Goal: Navigation & Orientation: Understand site structure

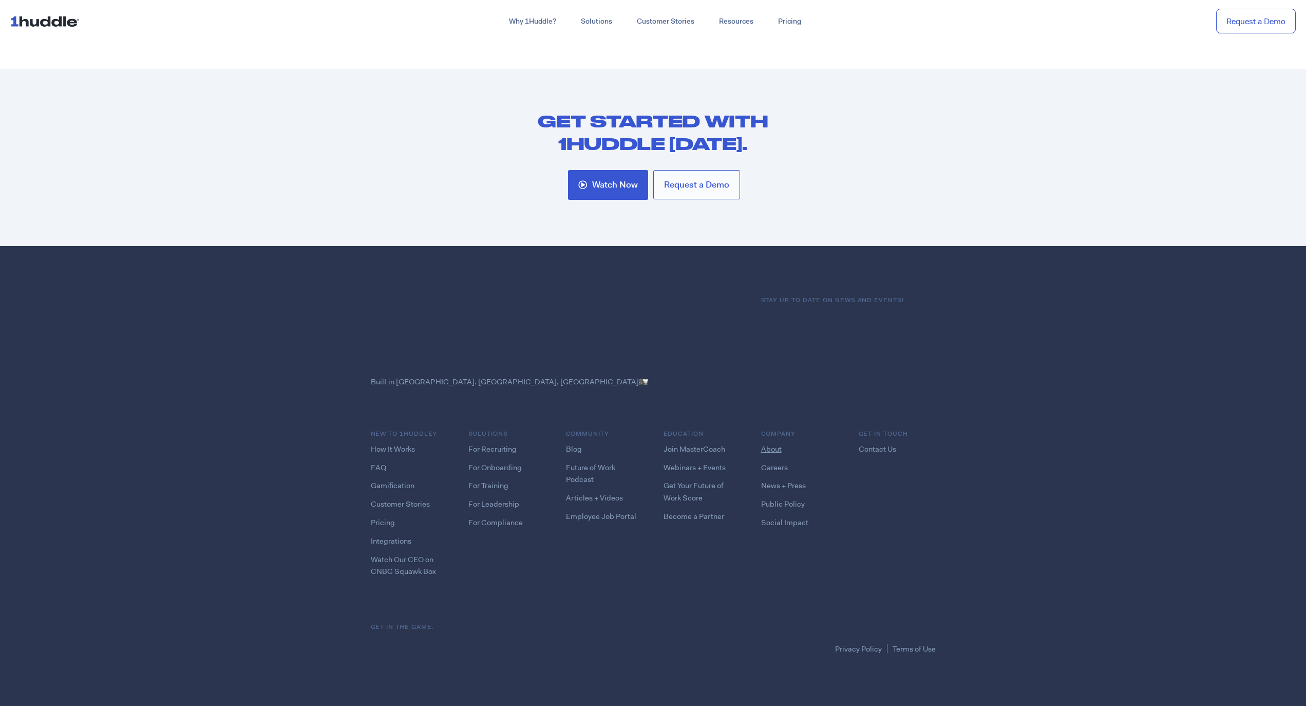
scroll to position [983, 0]
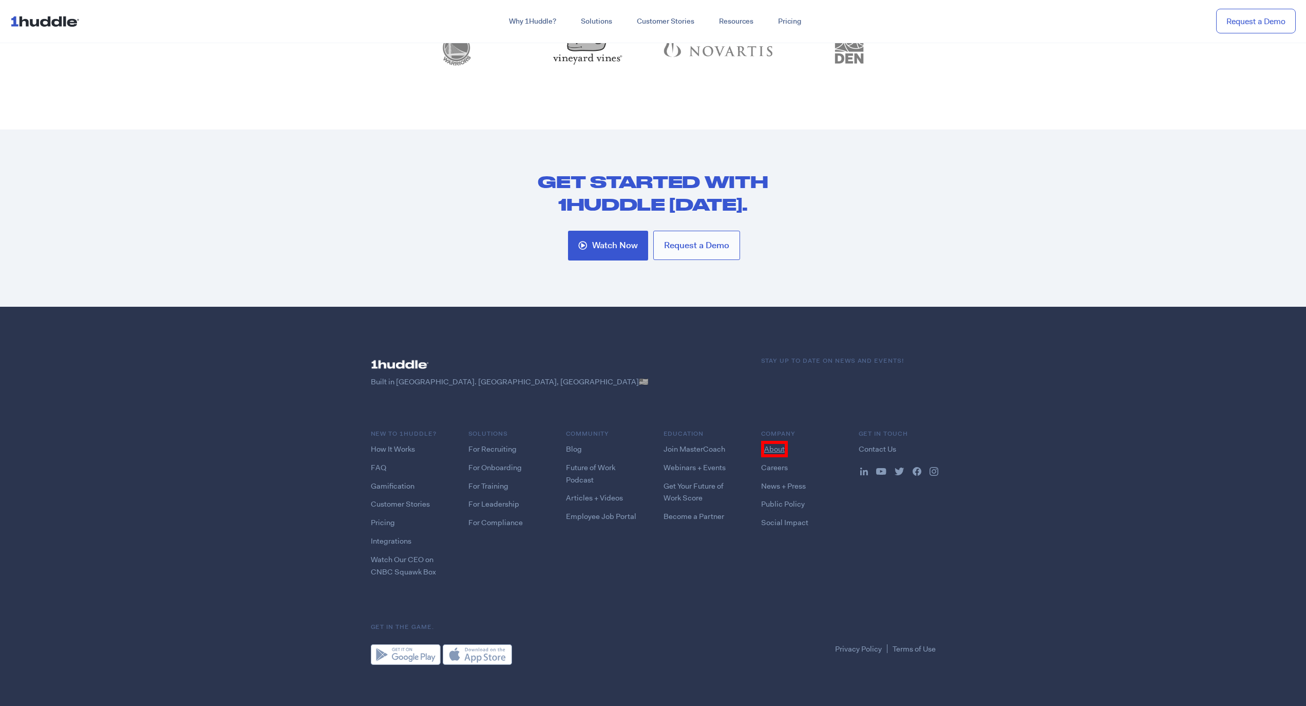
click at [773, 444] on link "About" at bounding box center [774, 449] width 27 height 16
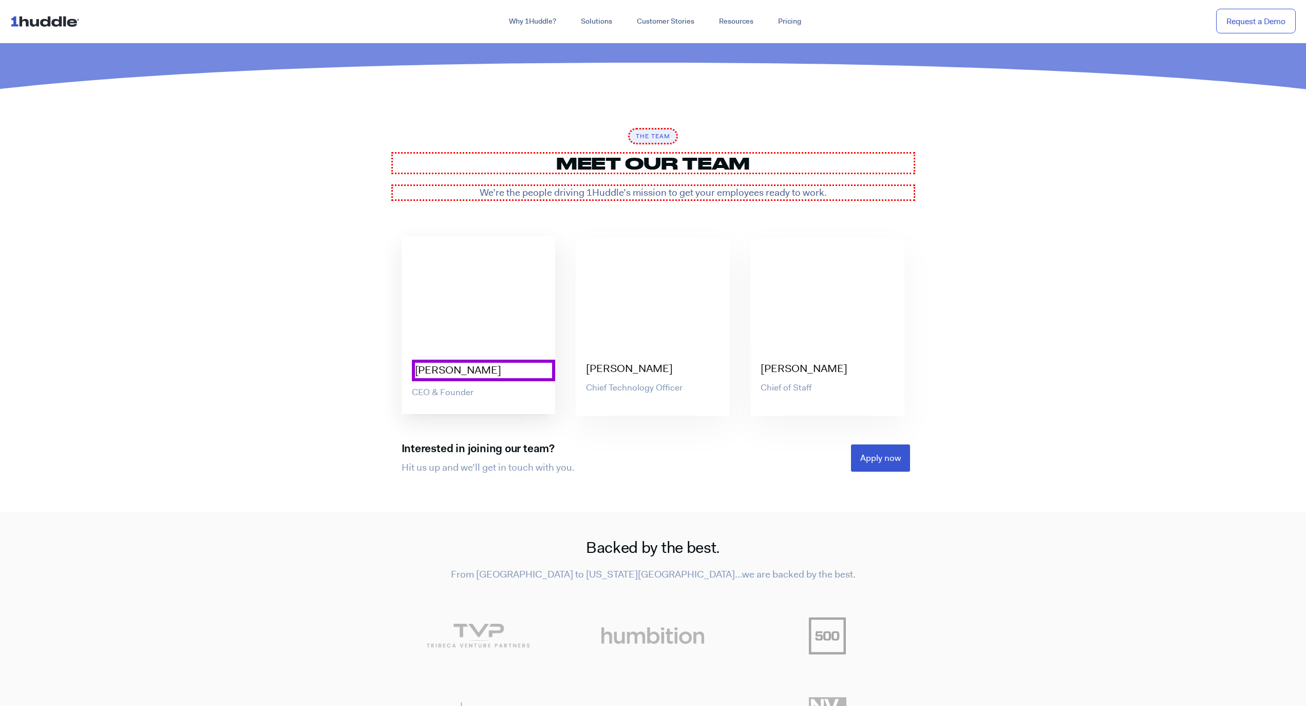
scroll to position [3321, 0]
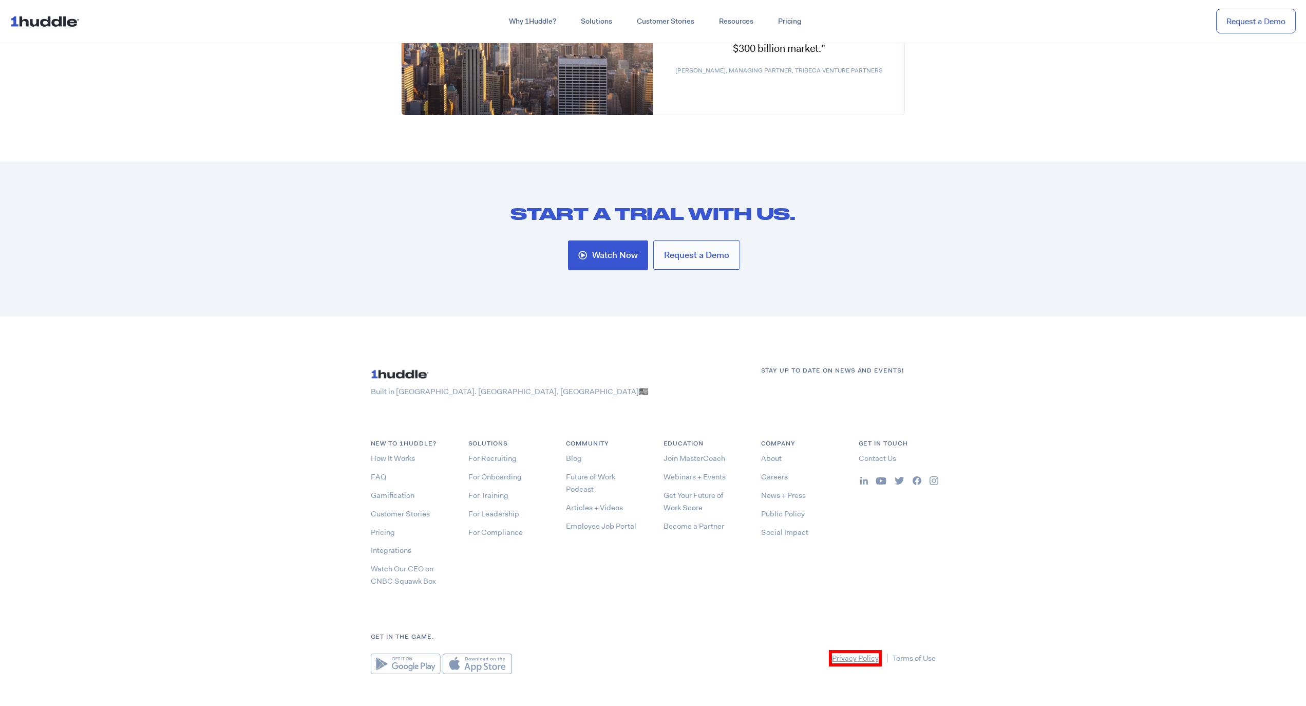
click at [855, 650] on link "Privacy Policy" at bounding box center [855, 658] width 53 height 16
